Goal: Task Accomplishment & Management: Use online tool/utility

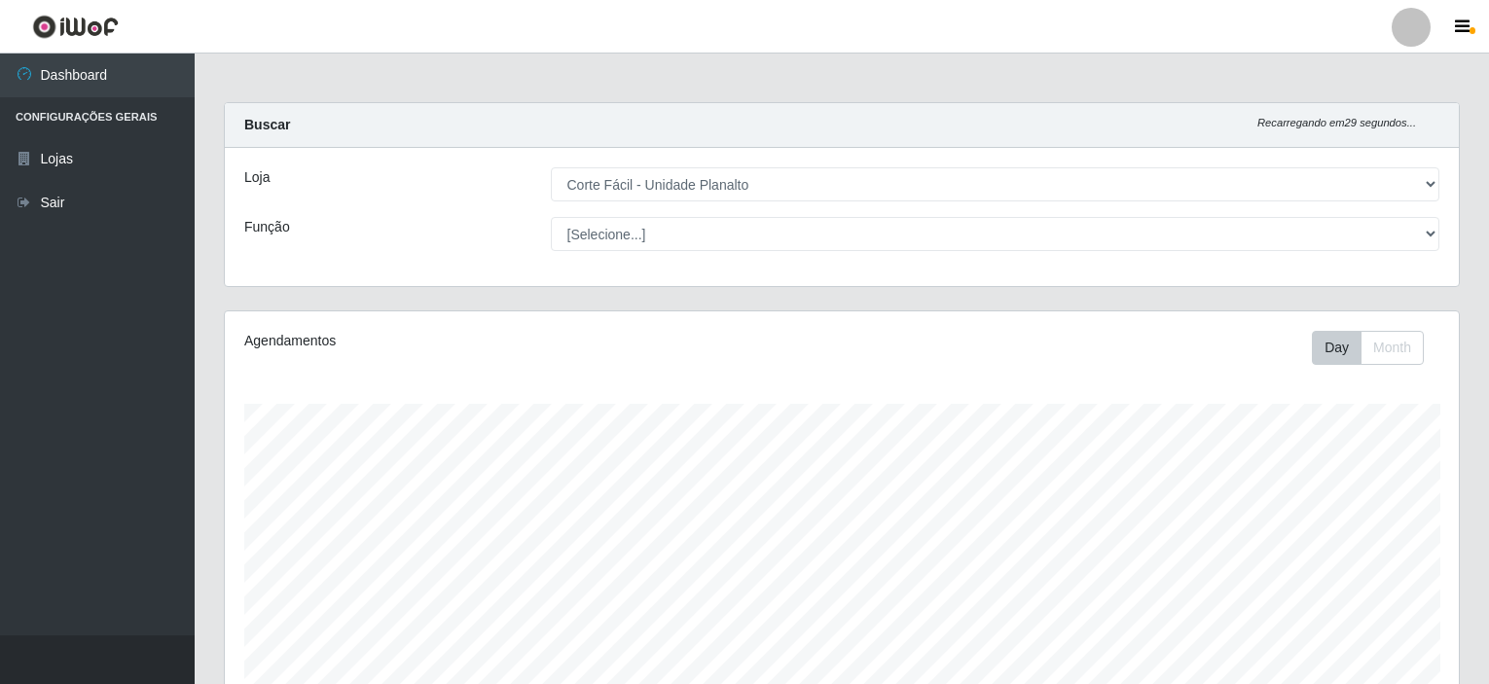
select select "202"
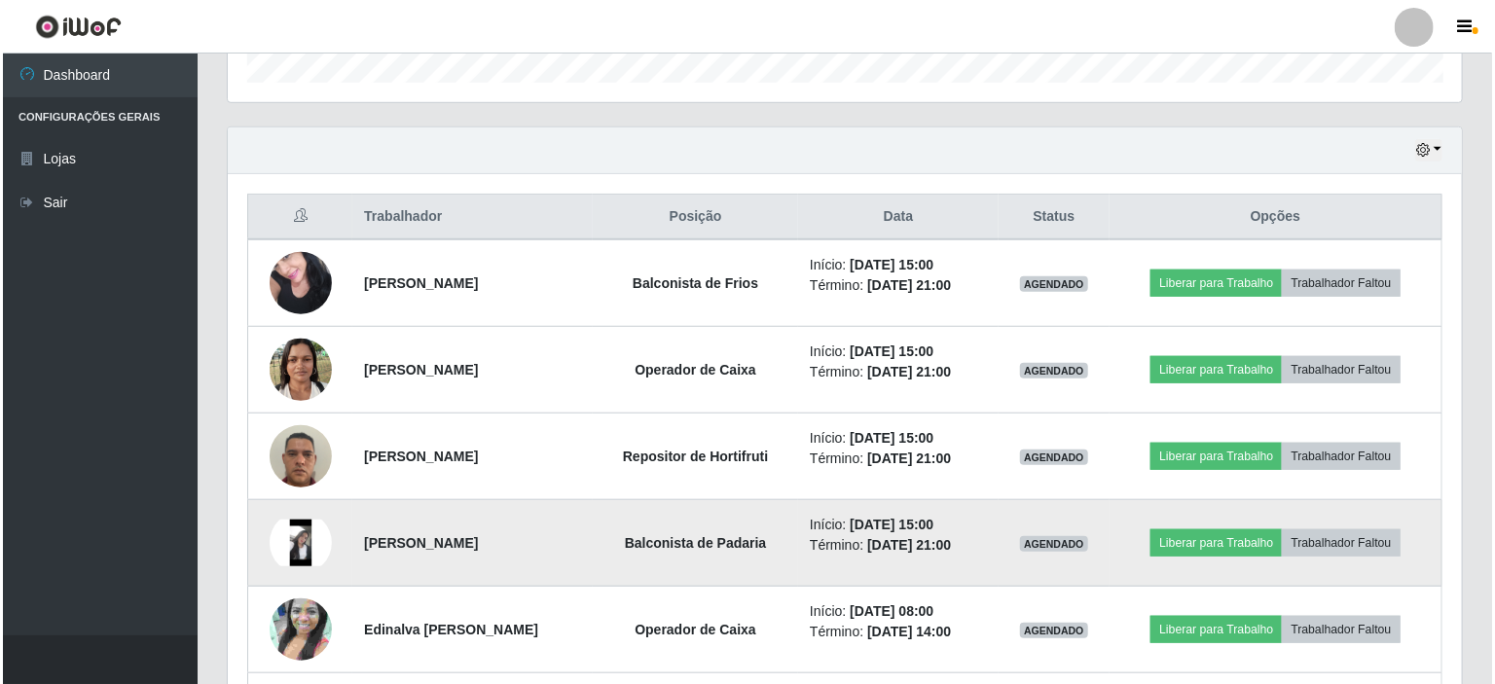
scroll to position [647, 0]
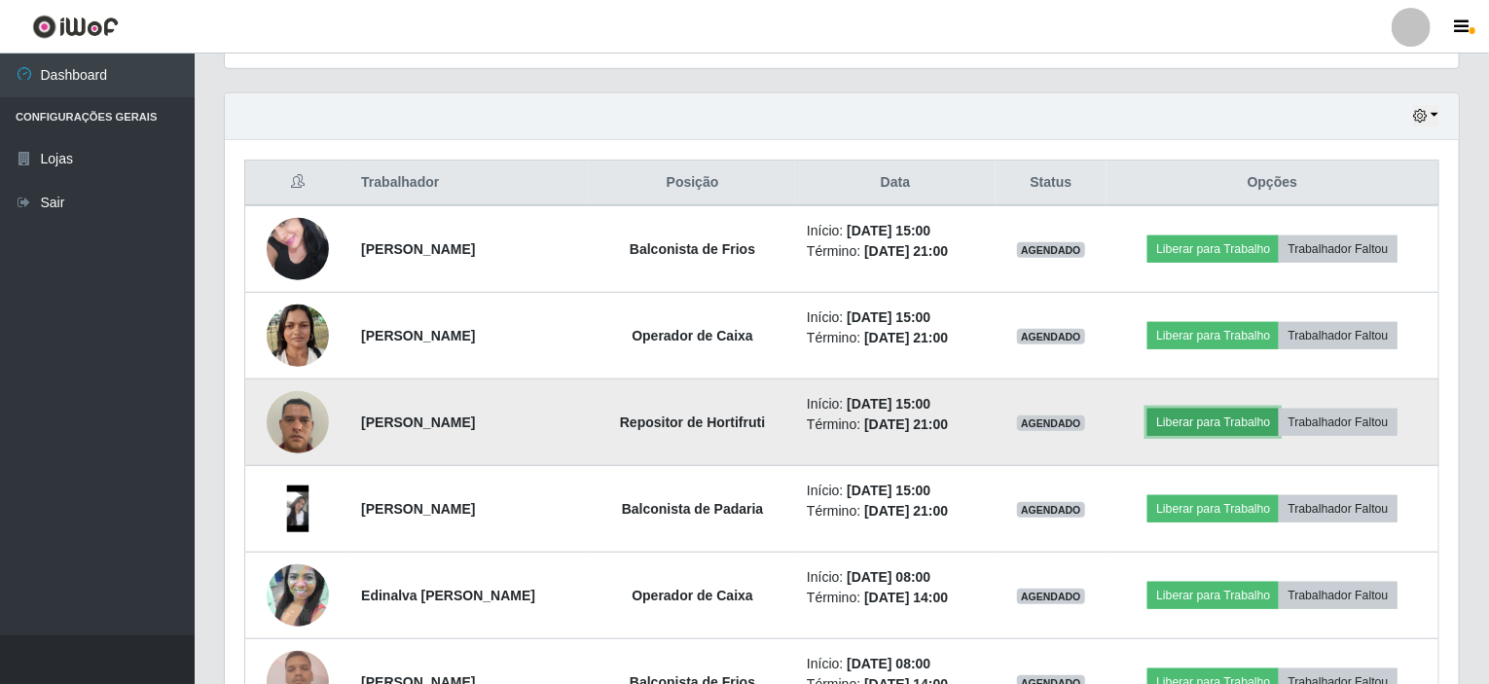
click at [1199, 420] on button "Liberar para Trabalho" at bounding box center [1212, 422] width 131 height 27
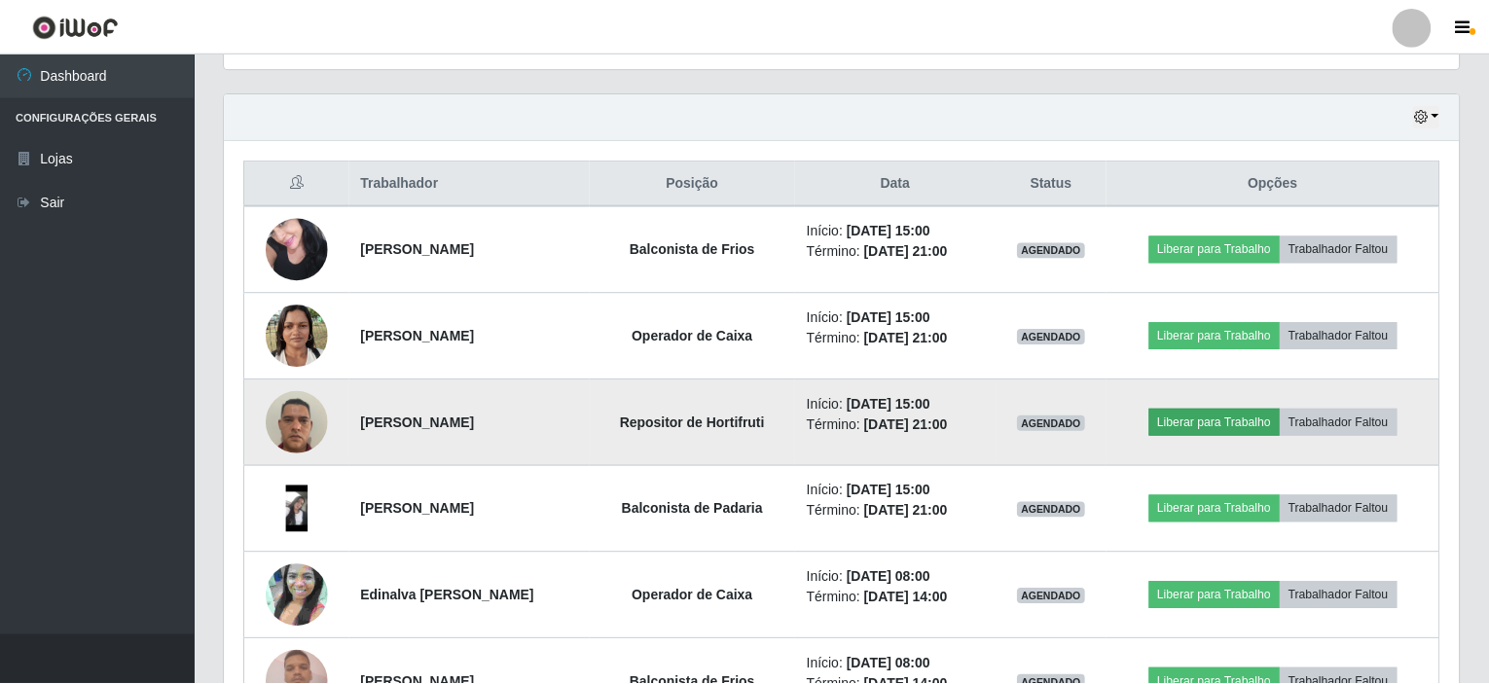
scroll to position [404, 1226]
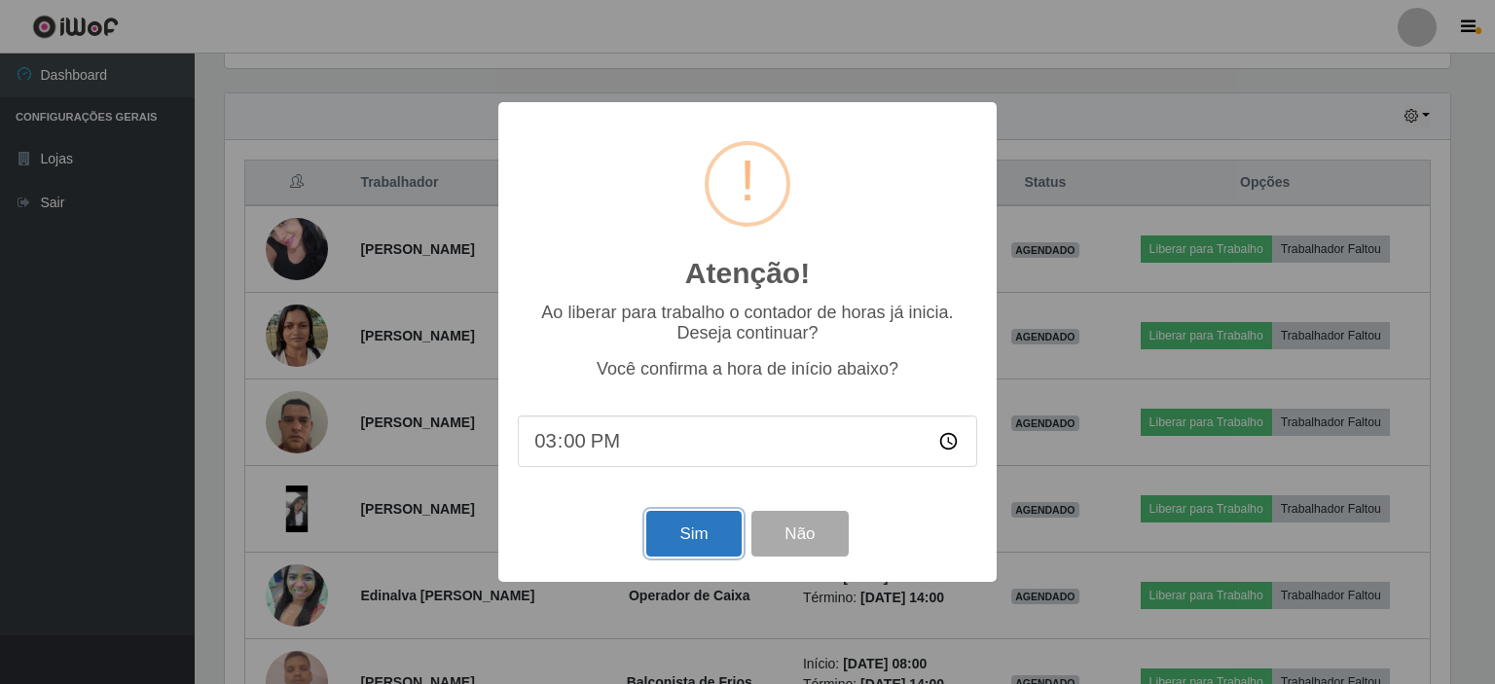
click at [696, 540] on button "Sim" at bounding box center [693, 534] width 94 height 46
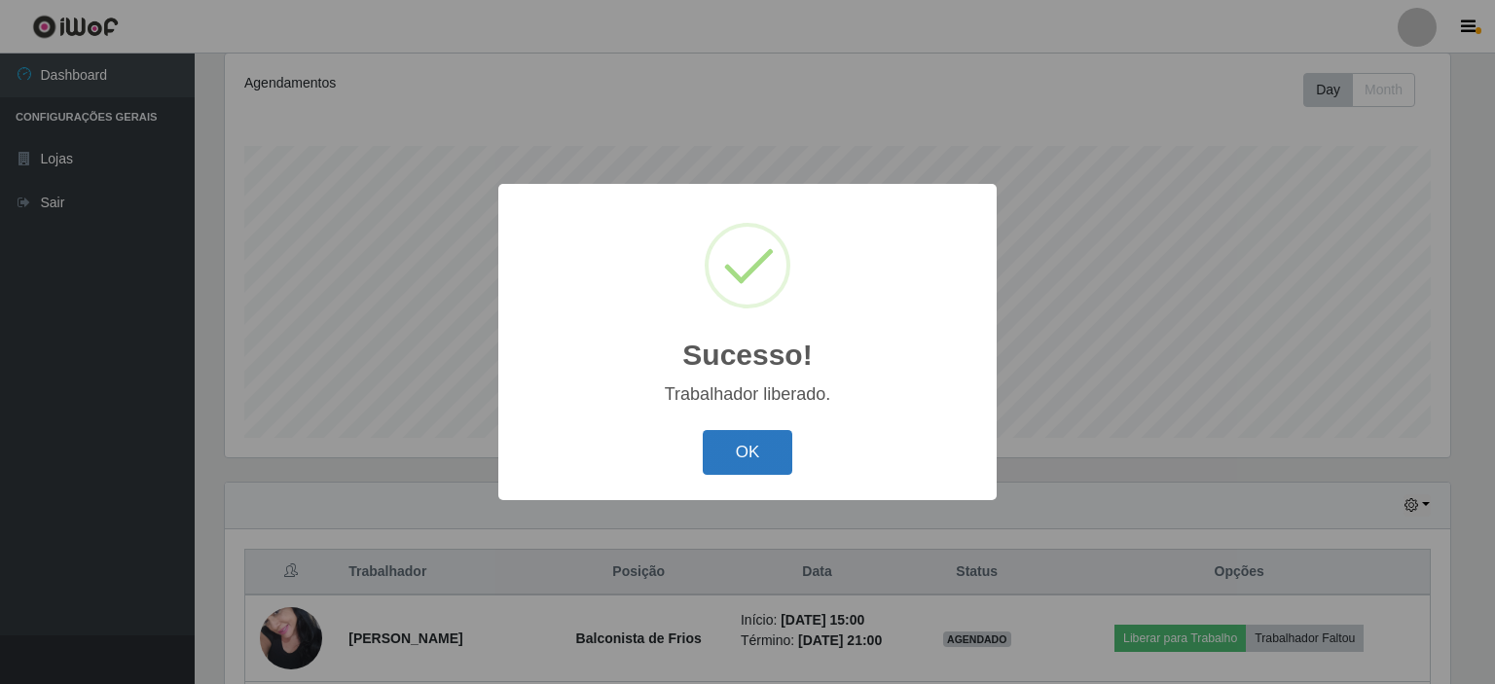
click at [736, 464] on button "OK" at bounding box center [748, 453] width 91 height 46
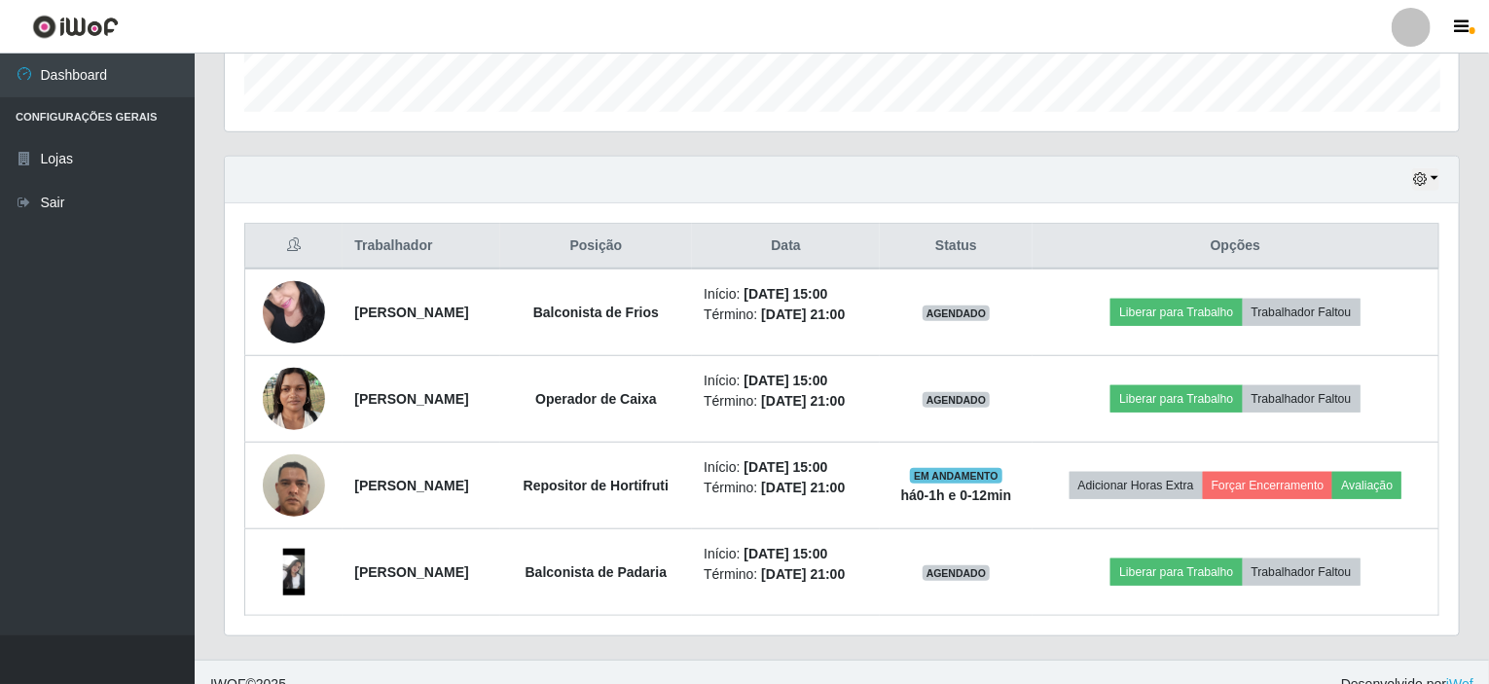
scroll to position [603, 0]
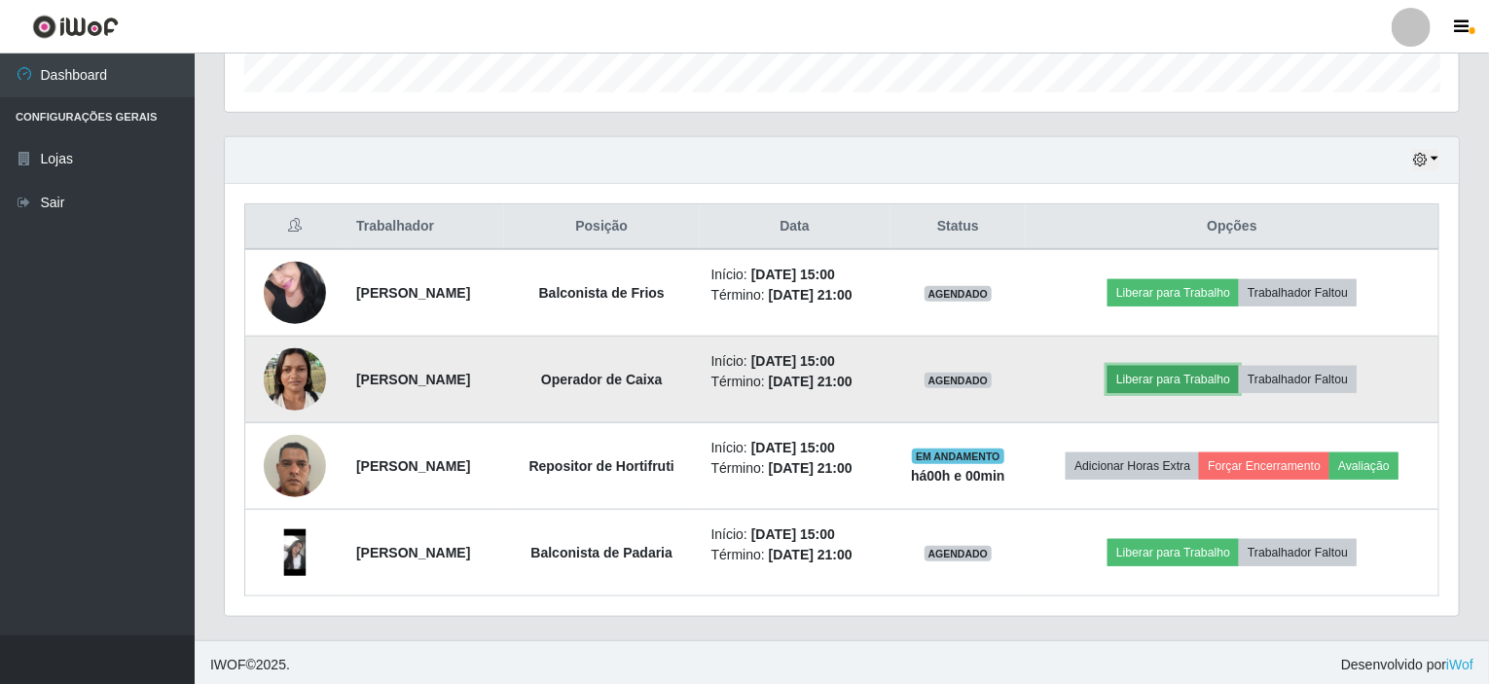
click at [1208, 373] on button "Liberar para Trabalho" at bounding box center [1173, 379] width 131 height 27
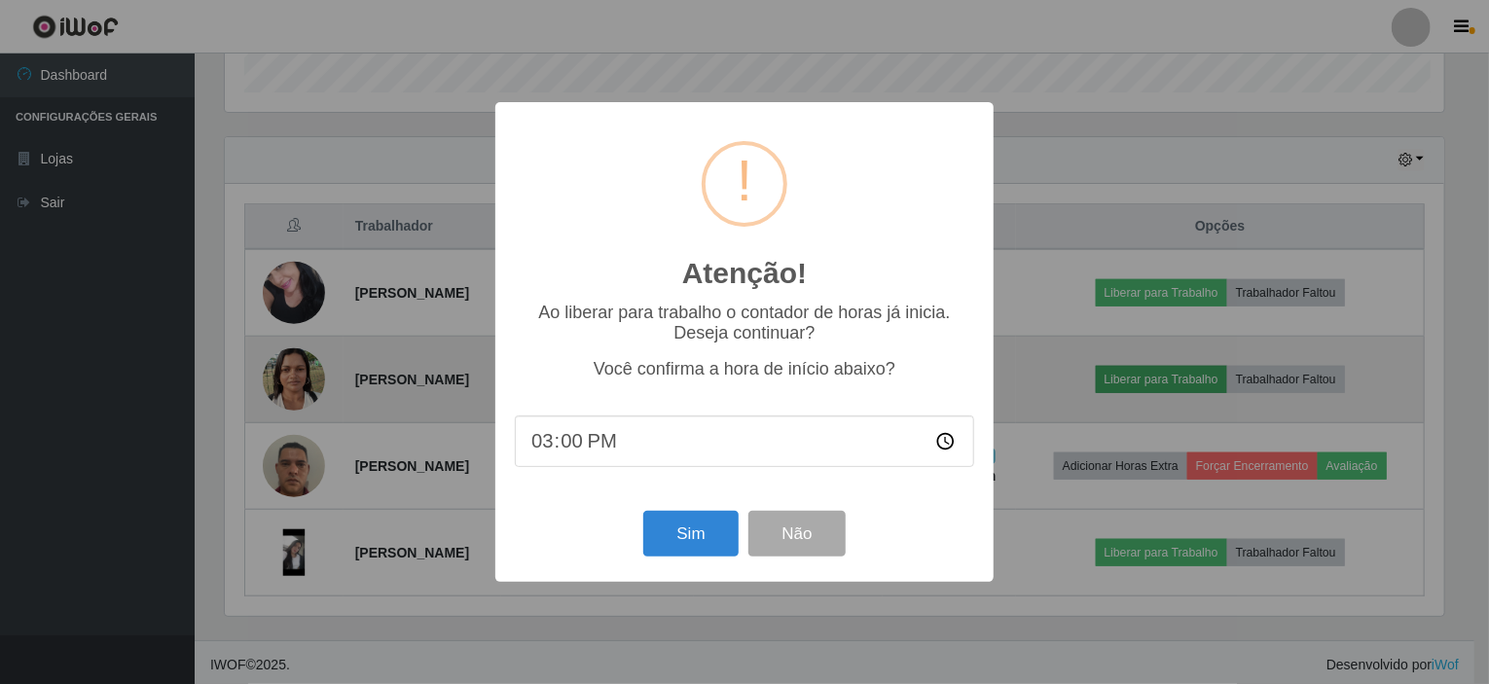
scroll to position [404, 1226]
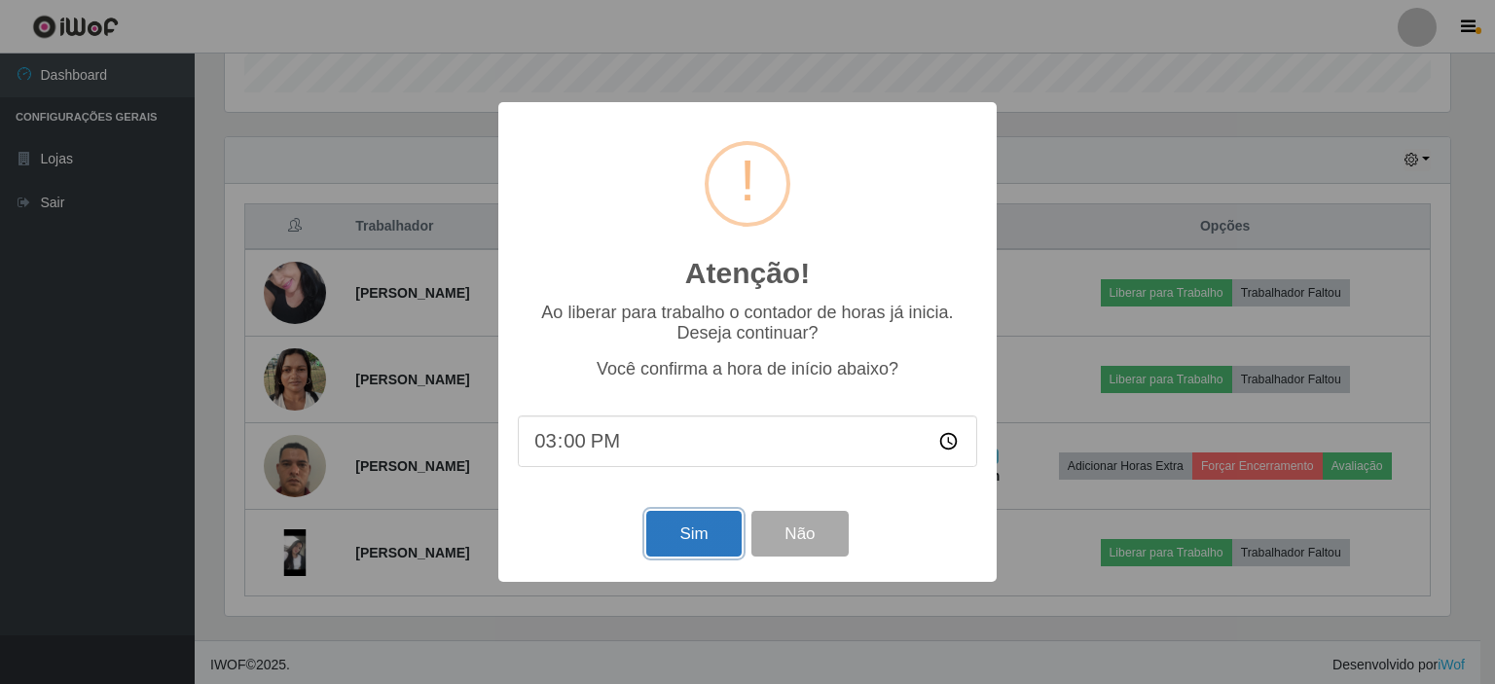
click at [657, 518] on button "Sim" at bounding box center [693, 534] width 94 height 46
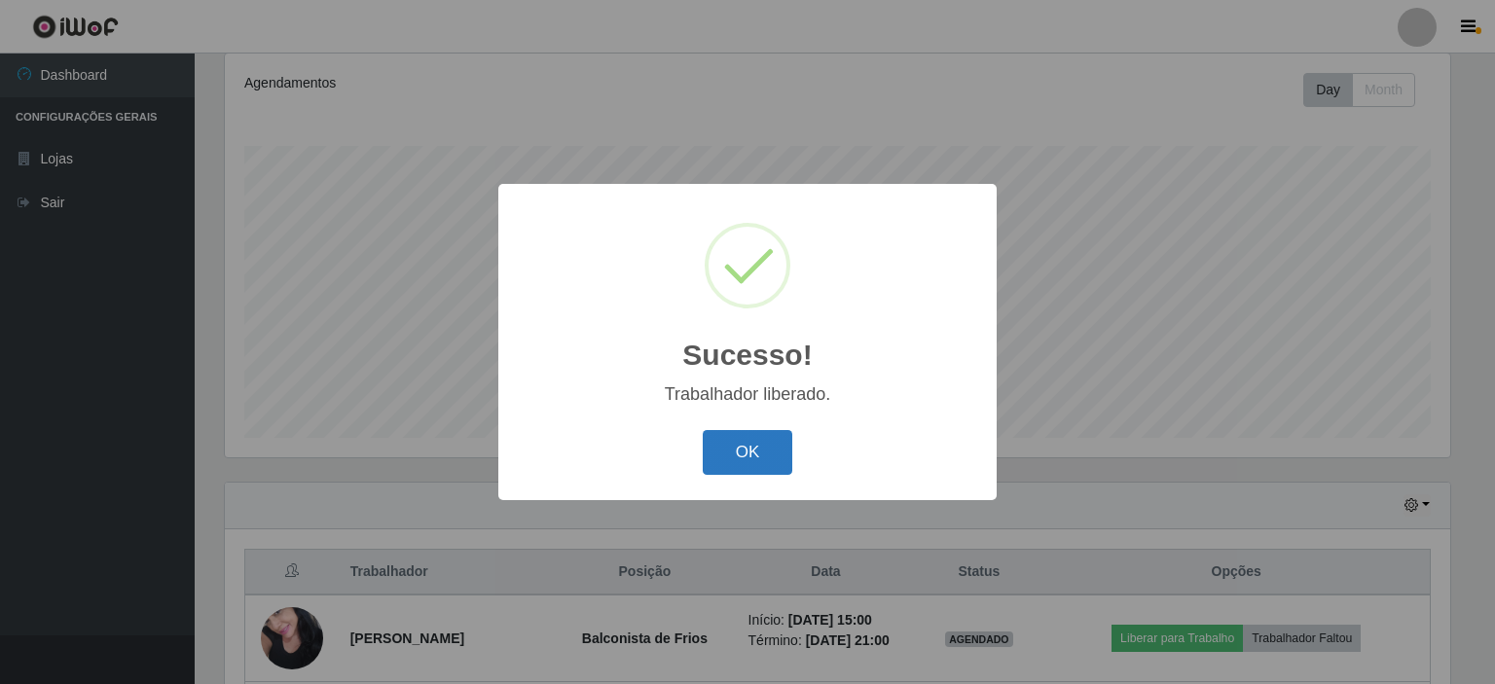
click at [748, 445] on button "OK" at bounding box center [748, 453] width 91 height 46
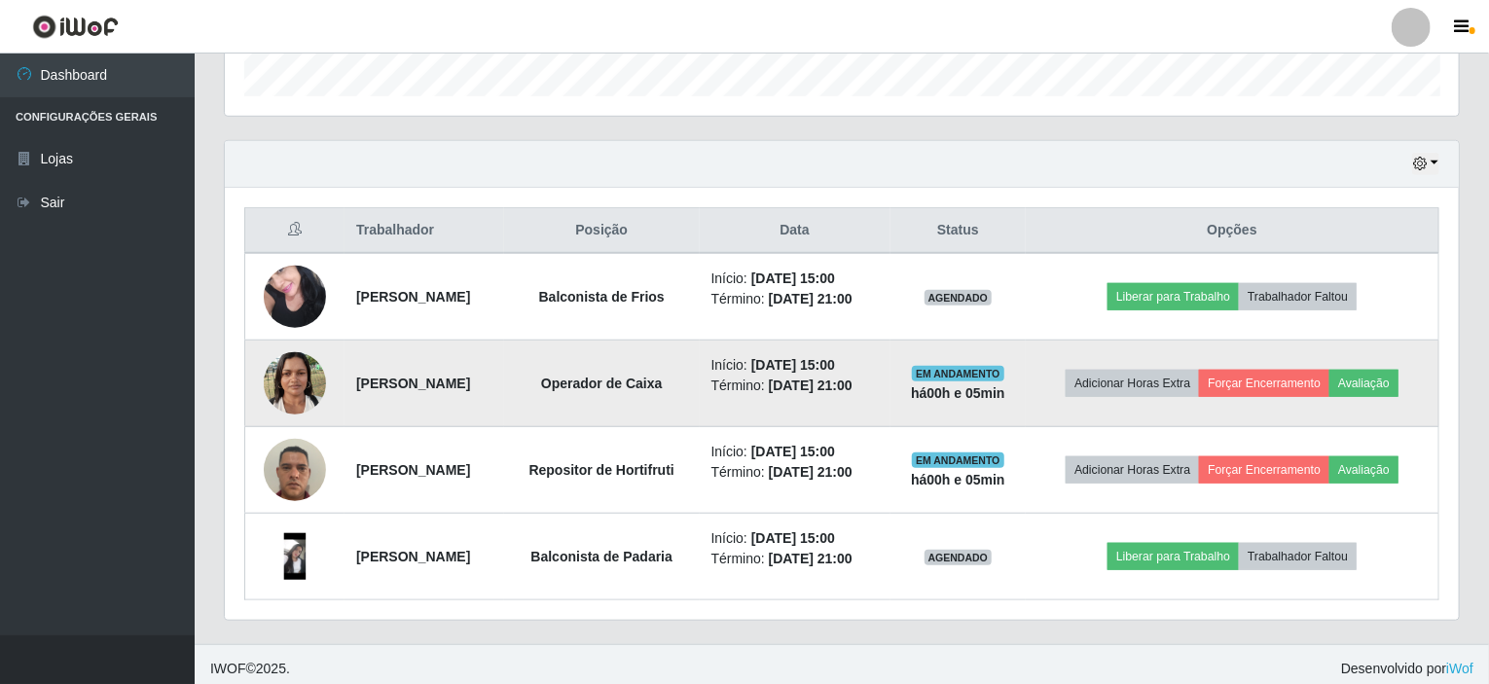
scroll to position [603, 0]
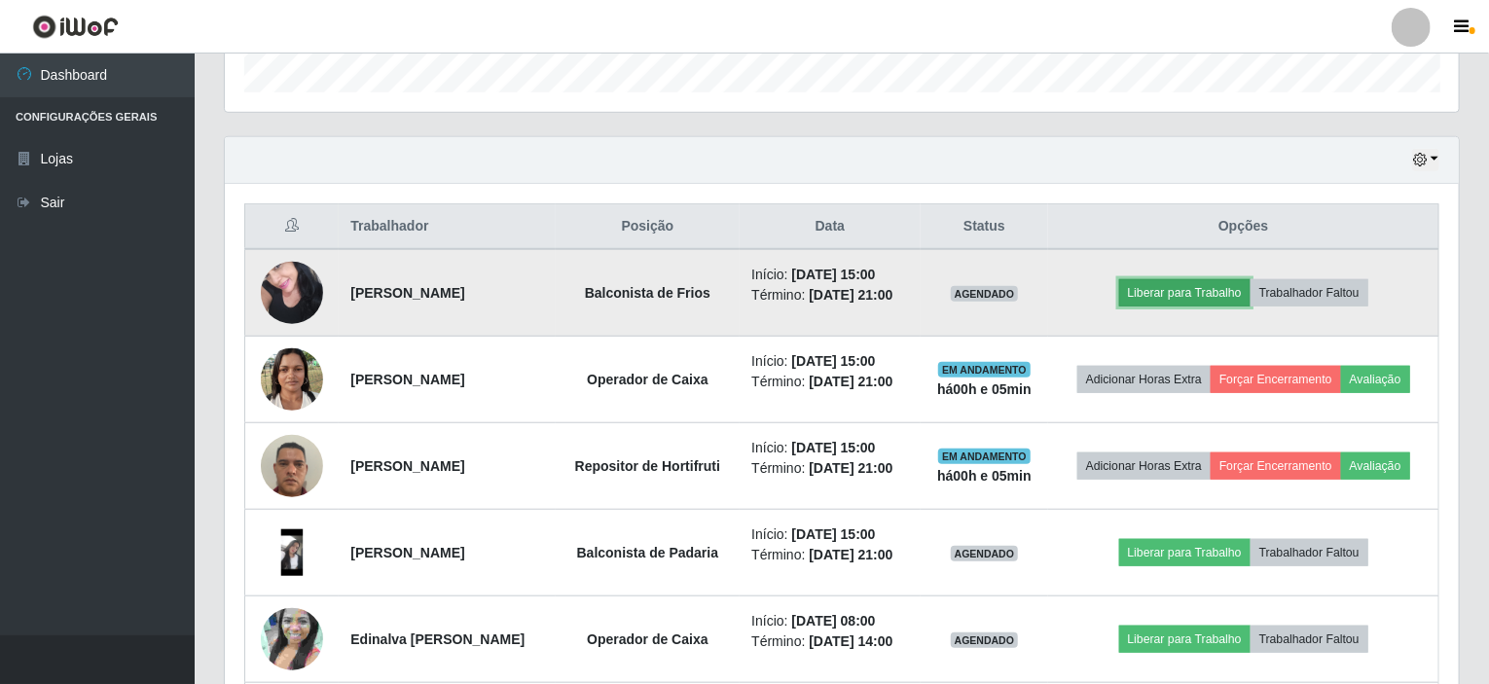
click at [1194, 295] on button "Liberar para Trabalho" at bounding box center [1184, 292] width 131 height 27
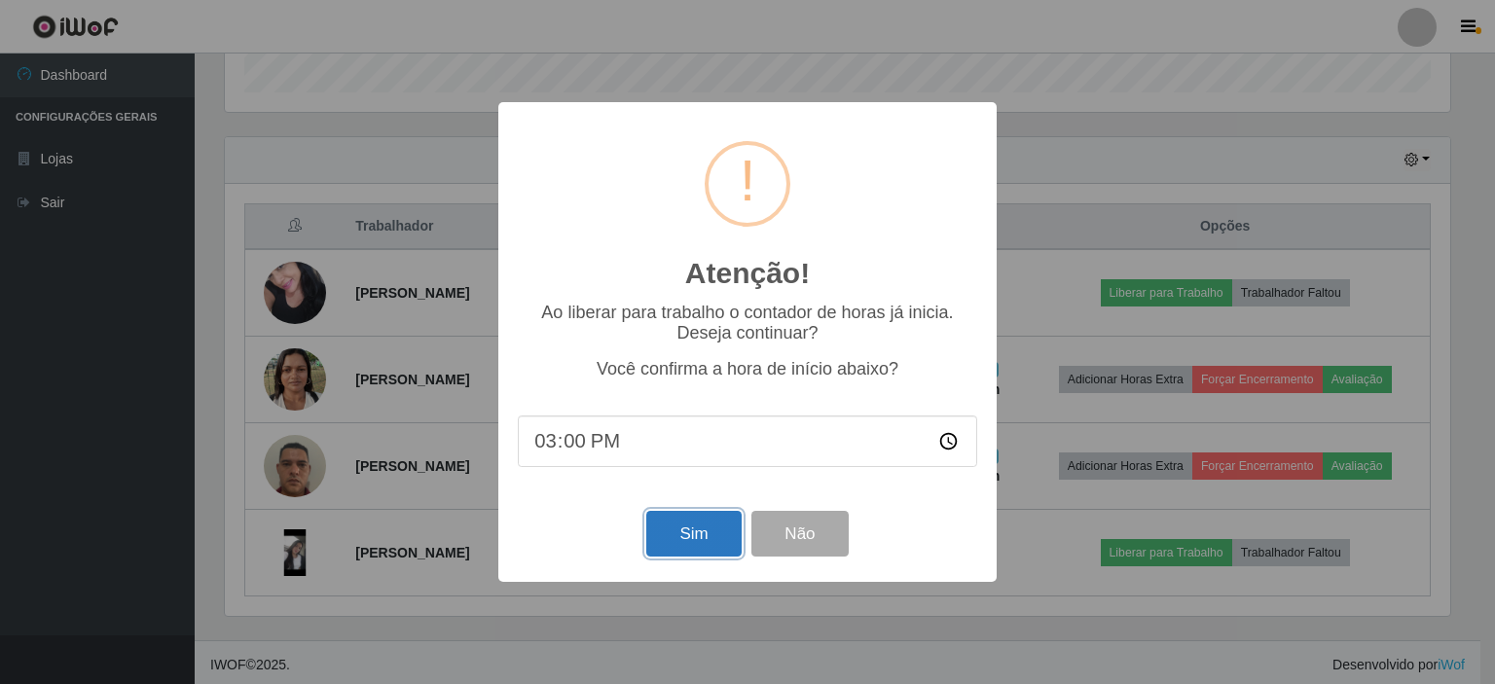
click at [714, 538] on button "Sim" at bounding box center [693, 534] width 94 height 46
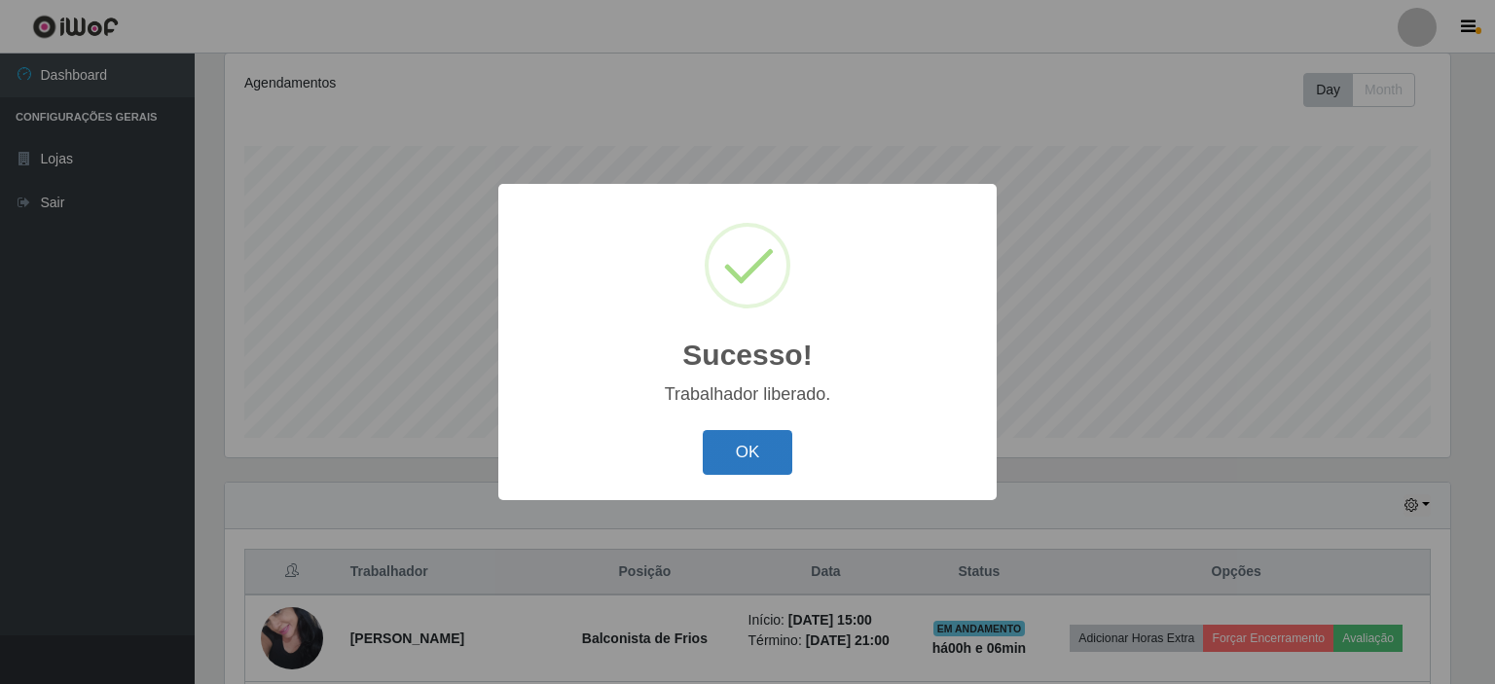
click at [736, 452] on button "OK" at bounding box center [748, 453] width 91 height 46
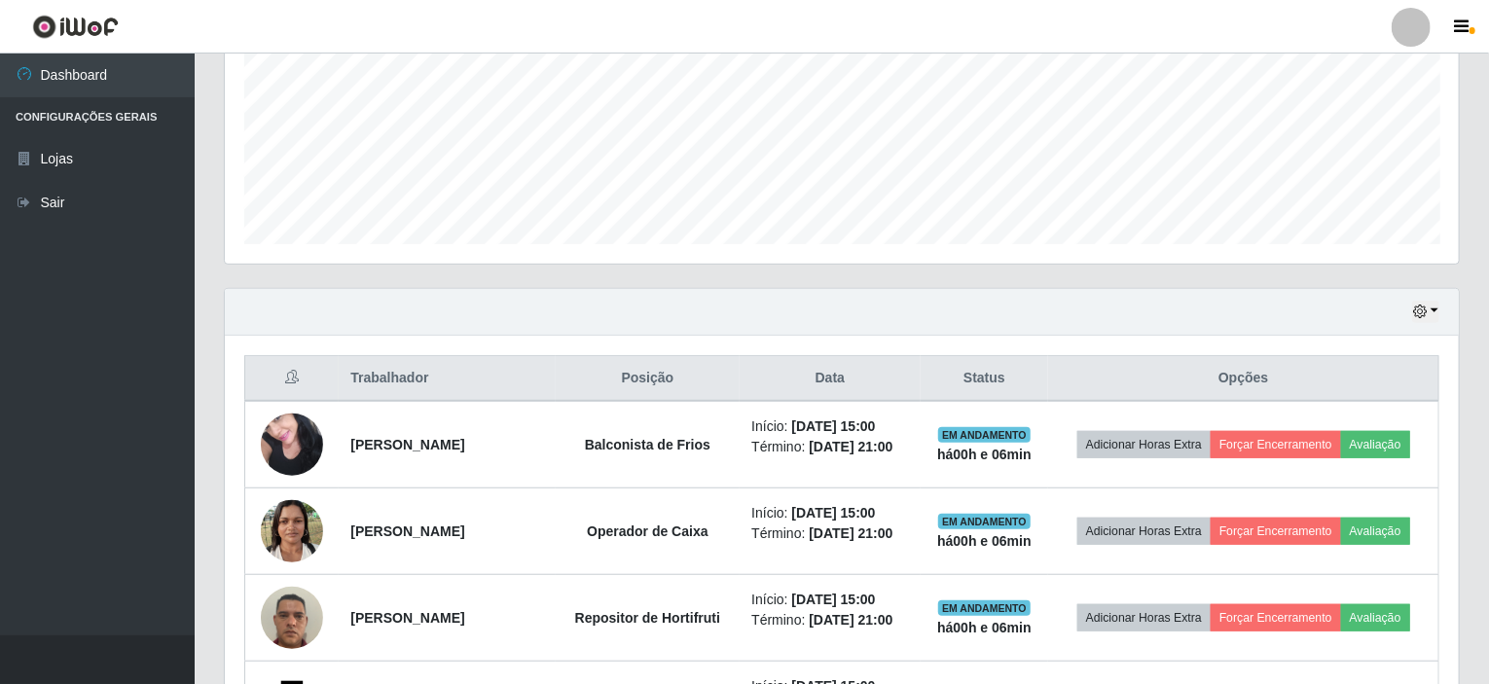
scroll to position [453, 0]
